Goal: Task Accomplishment & Management: Complete application form

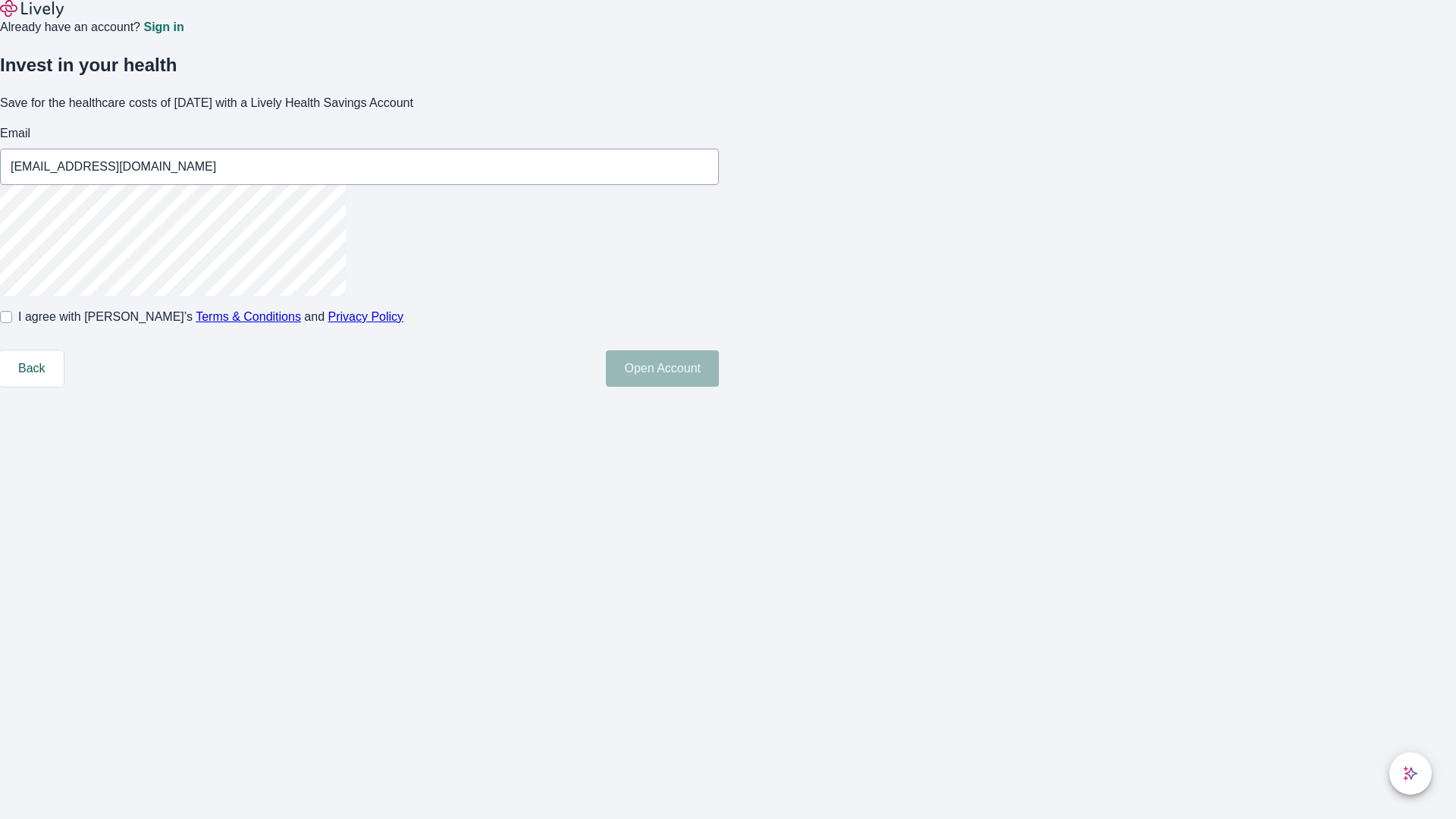
click at [12, 324] on input "I agree with Lively’s Terms & Conditions and Privacy Policy" at bounding box center [6, 316] width 12 height 12
checkbox input "true"
click at [719, 387] on button "Open Account" at bounding box center [662, 368] width 113 height 36
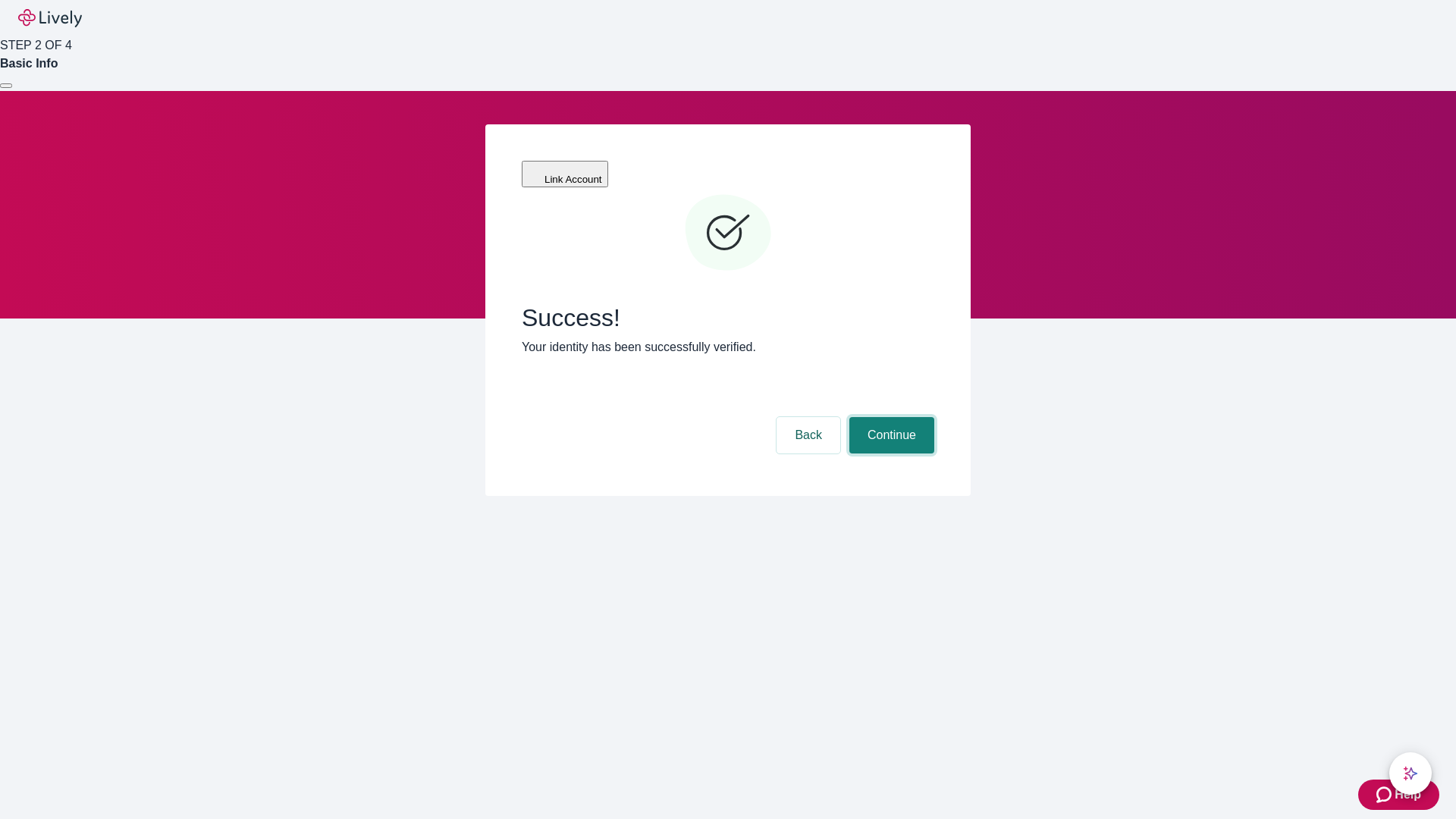
click at [890, 417] on button "Continue" at bounding box center [892, 434] width 85 height 36
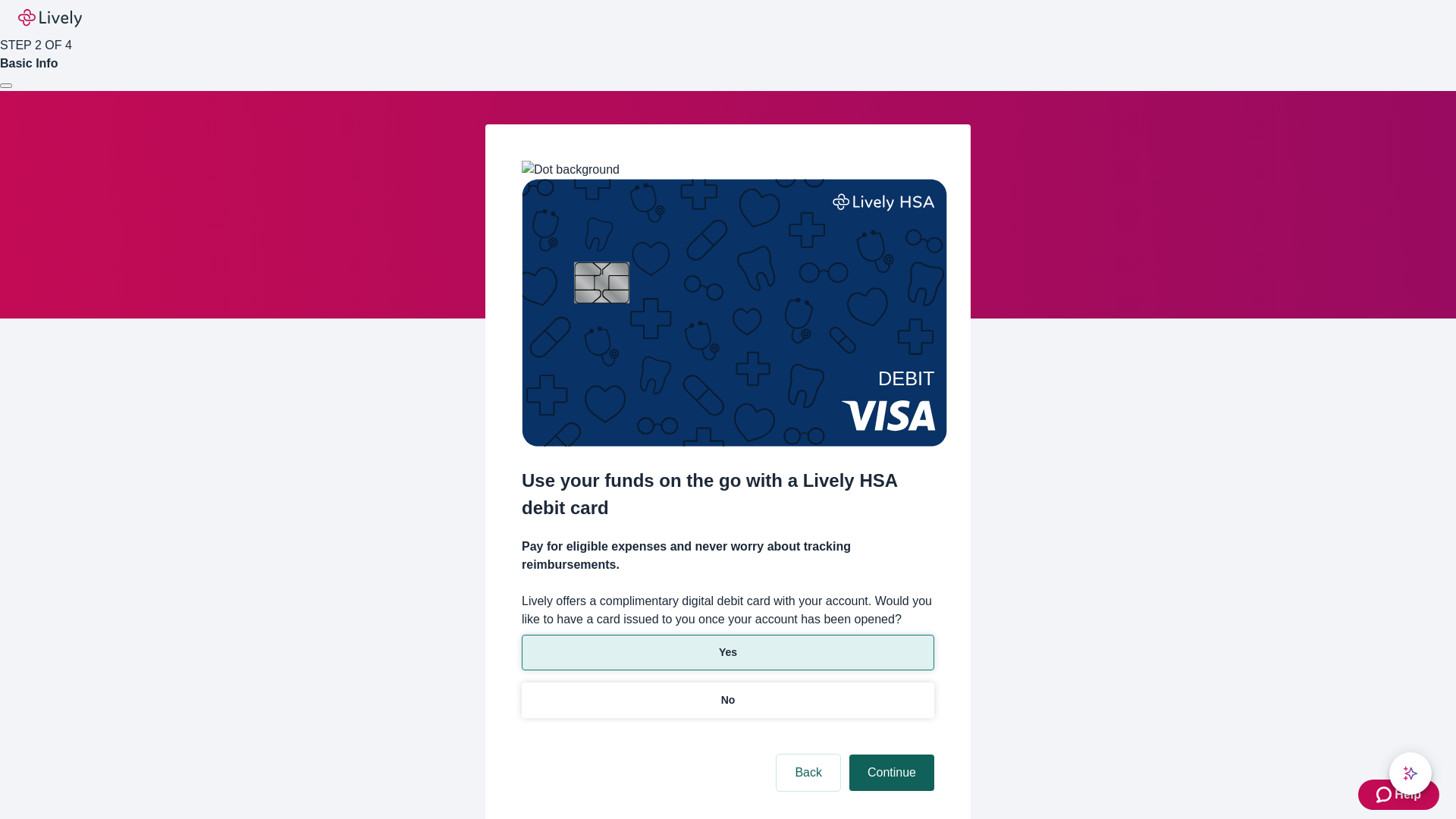
click at [727, 645] on p "Yes" at bounding box center [728, 653] width 18 height 16
click at [890, 755] on button "Continue" at bounding box center [892, 773] width 85 height 36
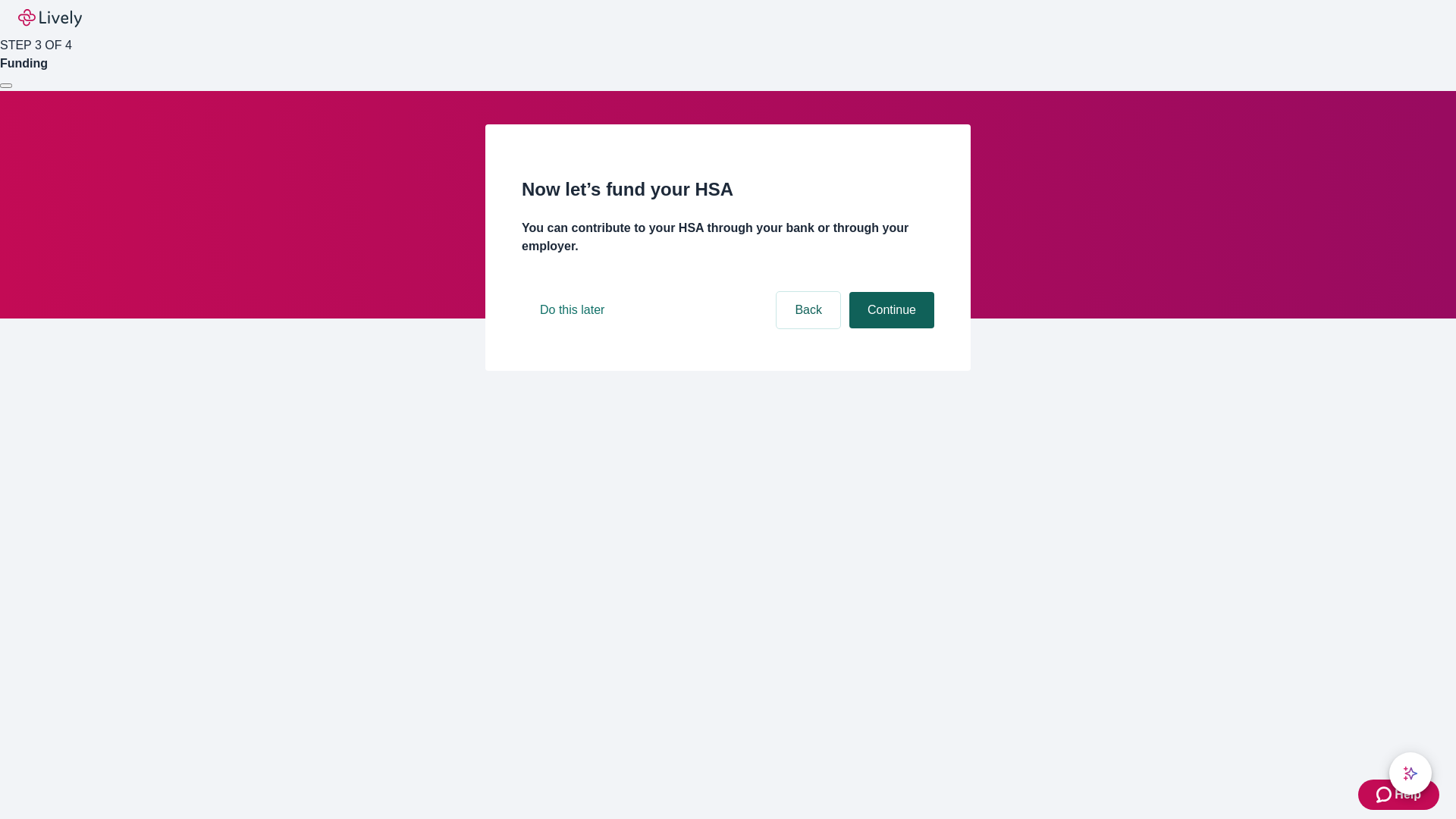
click at [890, 328] on button "Continue" at bounding box center [892, 310] width 85 height 36
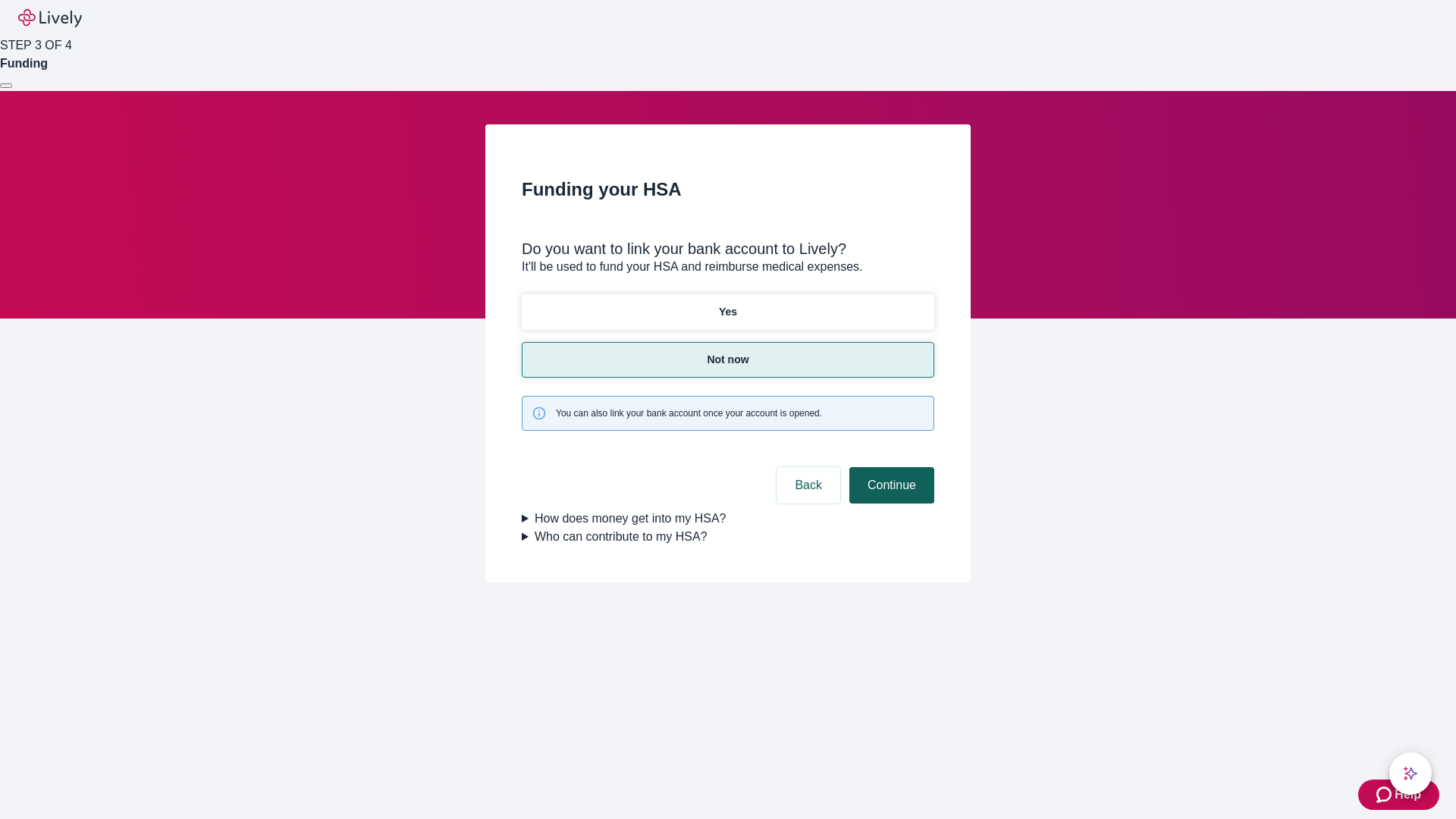
click at [890, 468] on button "Continue" at bounding box center [892, 485] width 85 height 36
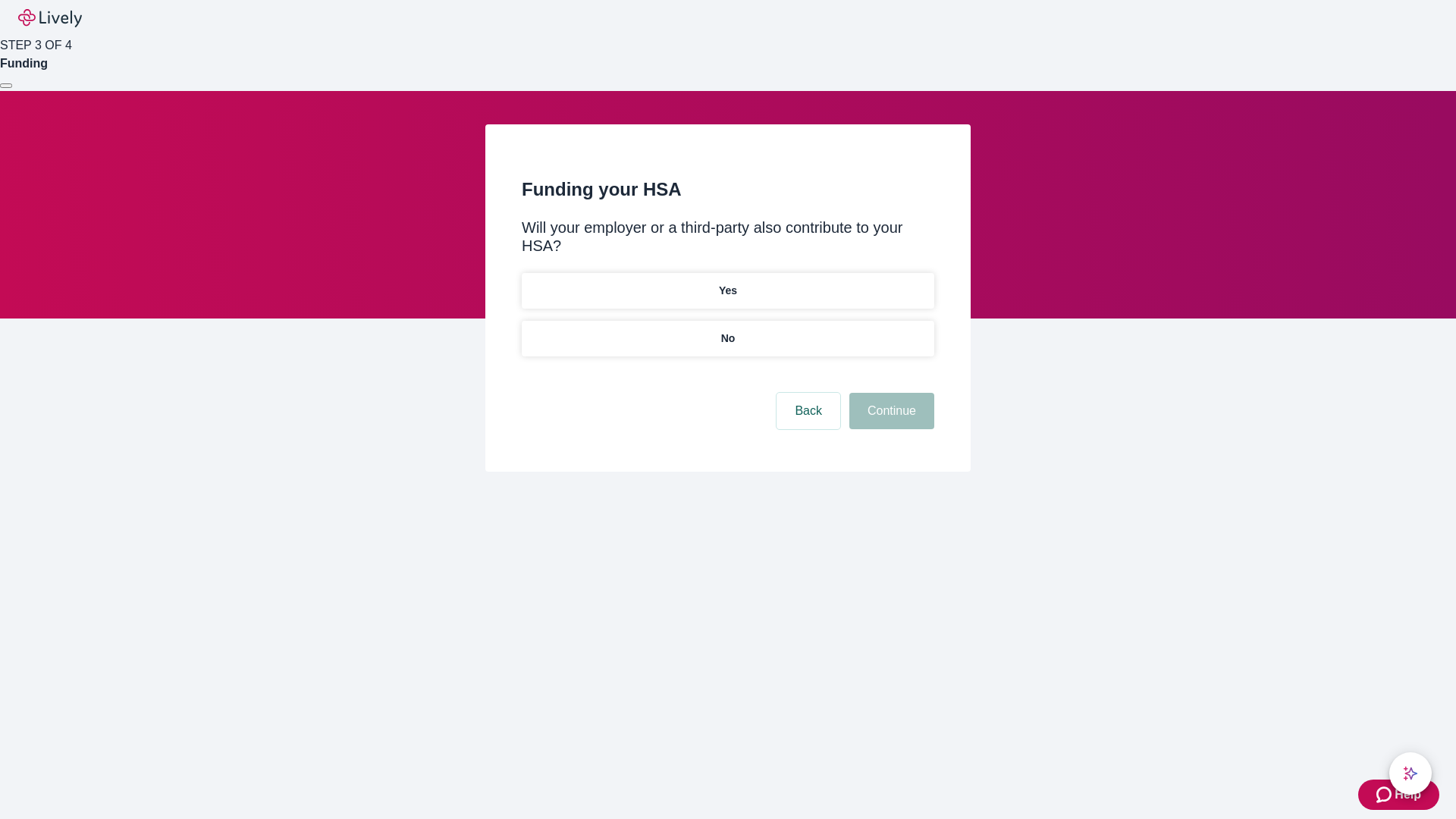
click at [727, 331] on p "No" at bounding box center [728, 338] width 15 height 16
click at [890, 393] on button "Continue" at bounding box center [892, 410] width 85 height 36
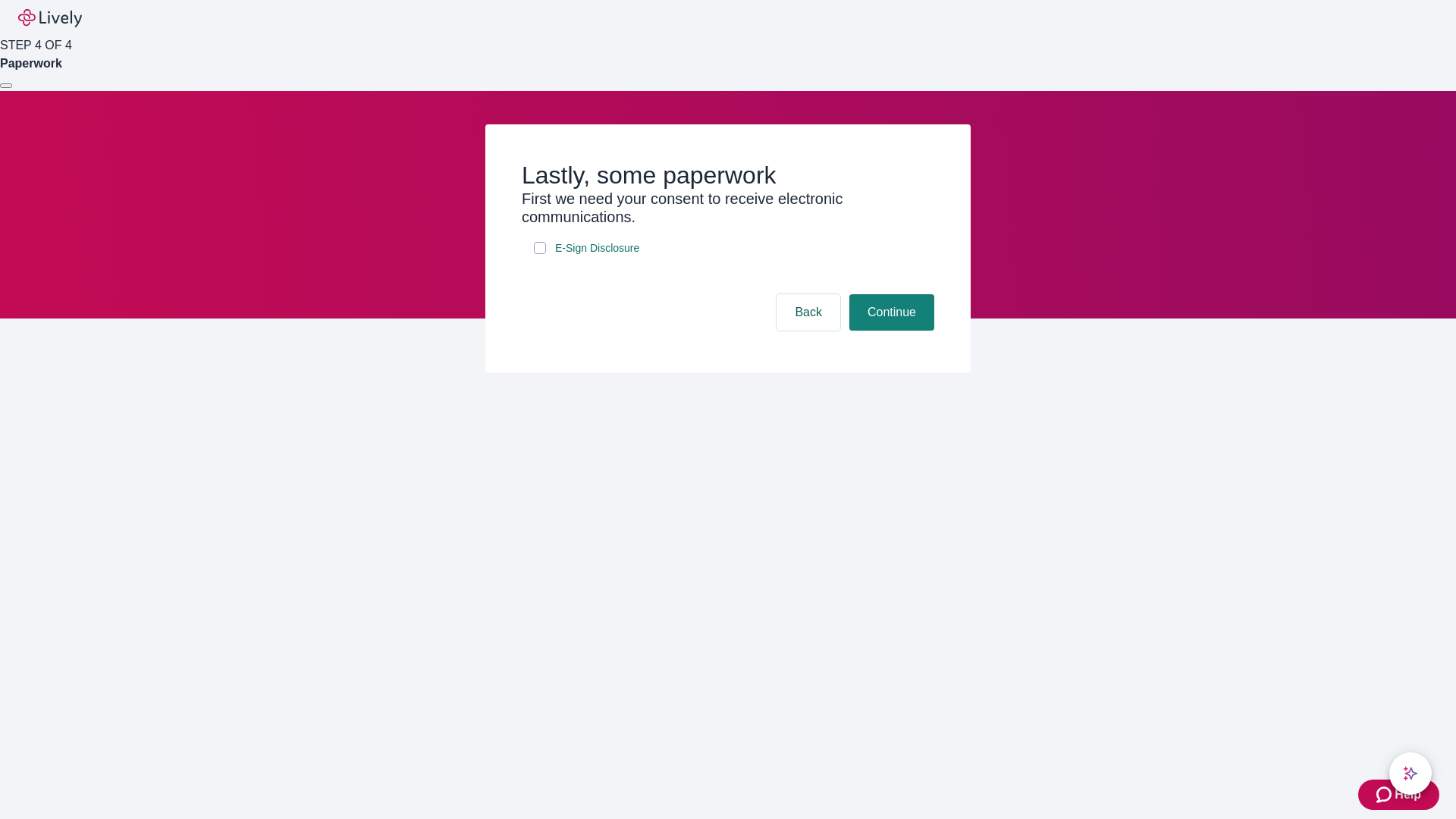
click at [540, 254] on input "E-Sign Disclosure" at bounding box center [540, 248] width 12 height 12
checkbox input "true"
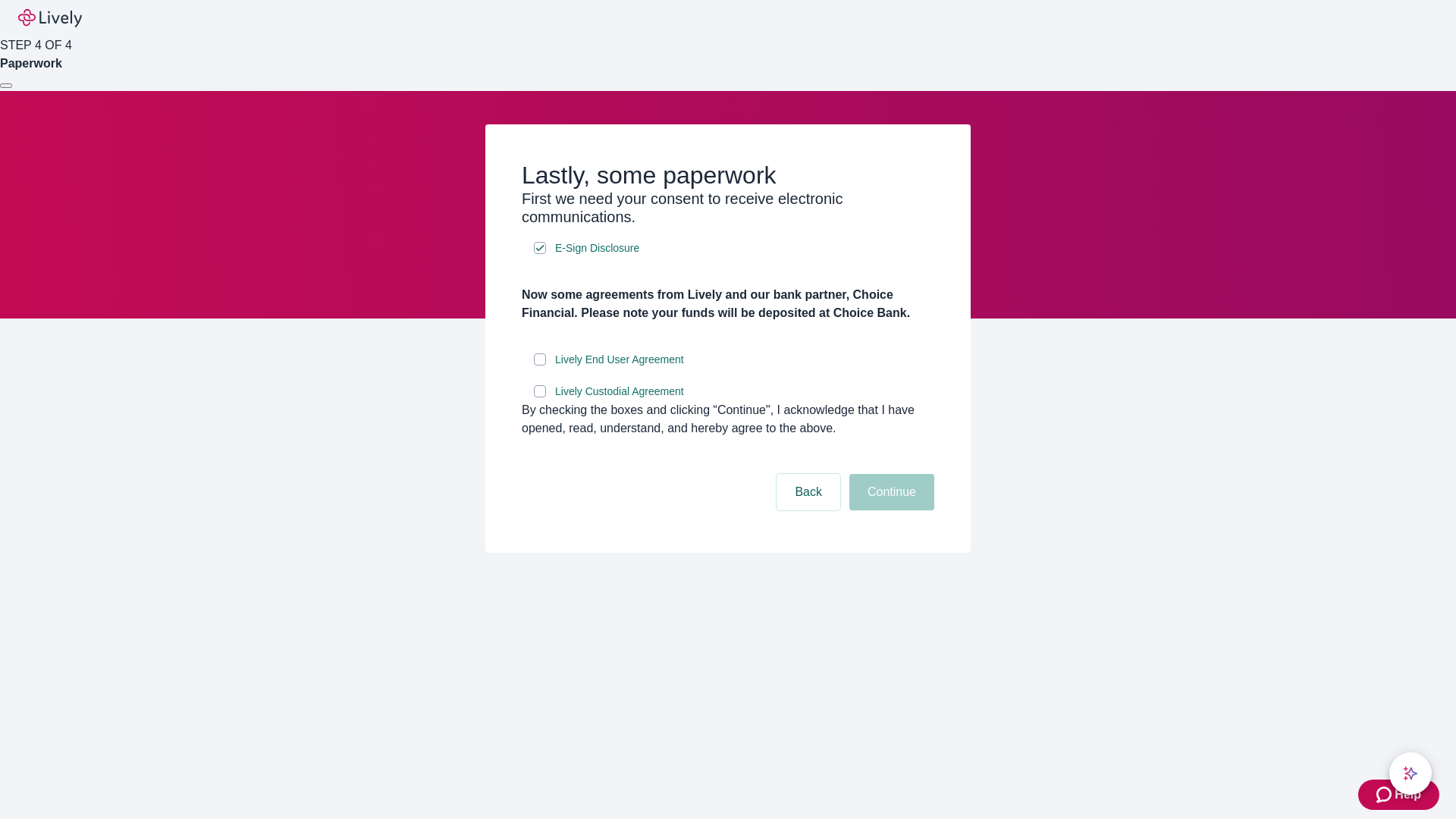
click at [540, 366] on input "Lively End User Agreement" at bounding box center [540, 359] width 12 height 12
checkbox input "true"
click at [540, 397] on input "Lively Custodial Agreement" at bounding box center [540, 391] width 12 height 12
checkbox input "true"
click at [890, 510] on button "Continue" at bounding box center [892, 492] width 85 height 36
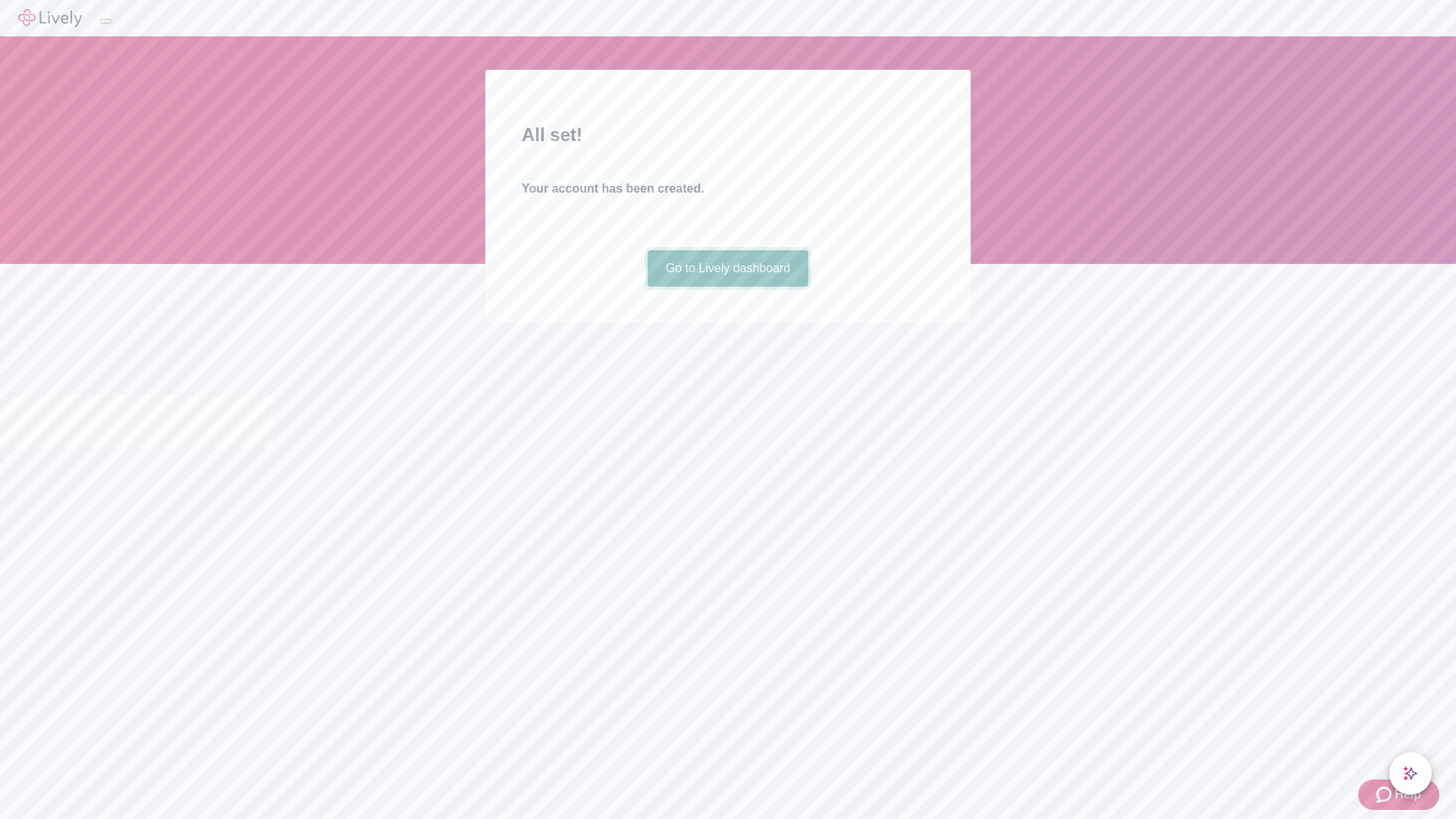
click at [727, 287] on link "Go to Lively dashboard" at bounding box center [728, 268] width 162 height 36
